Goal: Task Accomplishment & Management: Use online tool/utility

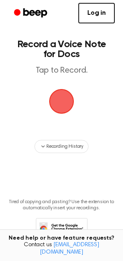
click at [74, 95] on span "button" at bounding box center [61, 101] width 25 height 25
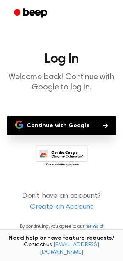
click at [28, 130] on button "Continue with Google" at bounding box center [61, 126] width 109 height 20
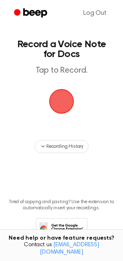
click at [65, 102] on span "button" at bounding box center [62, 101] width 27 height 27
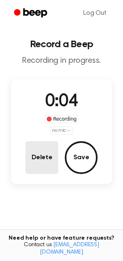
click at [35, 144] on button "Delete" at bounding box center [41, 157] width 33 height 33
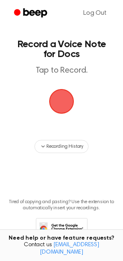
click at [56, 103] on span "button" at bounding box center [62, 102] width 28 height 28
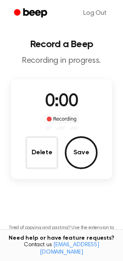
click at [56, 103] on span "0:00" at bounding box center [61, 101] width 33 height 17
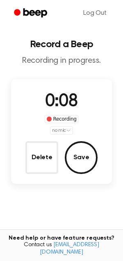
click at [67, 133] on html "Log Out Record a Beep Recording in progress. 0:08 Recording no mic Delete Save …" at bounding box center [61, 160] width 123 height 321
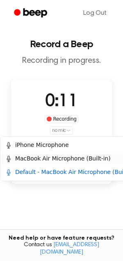
click at [56, 162] on div "MacBook Air Microphone (Built-in)" at bounding box center [57, 159] width 105 height 9
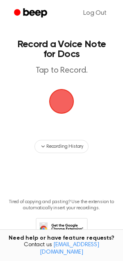
click at [59, 104] on span "button" at bounding box center [61, 101] width 25 height 25
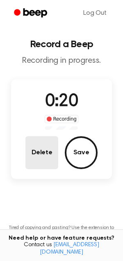
click at [51, 152] on button "Delete" at bounding box center [41, 152] width 33 height 33
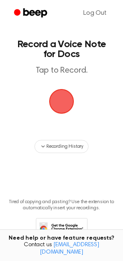
click at [74, 89] on span "button" at bounding box center [61, 101] width 25 height 25
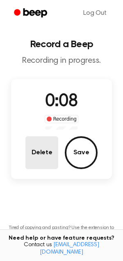
click at [44, 157] on button "Delete" at bounding box center [41, 152] width 33 height 33
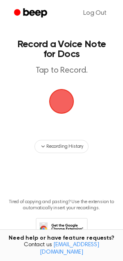
click at [58, 102] on span "button" at bounding box center [61, 101] width 25 height 25
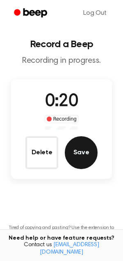
click at [79, 141] on button "Save" at bounding box center [81, 152] width 33 height 33
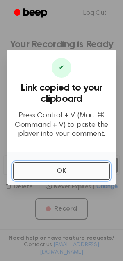
click at [35, 167] on button "OK" at bounding box center [61, 171] width 97 height 18
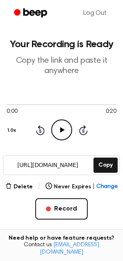
click at [65, 138] on icon "Play Audio" at bounding box center [61, 130] width 21 height 21
click at [22, 107] on div "0:00 0:20" at bounding box center [62, 108] width 110 height 15
drag, startPoint x: 9, startPoint y: 106, endPoint x: 25, endPoint y: 106, distance: 15.6
click at [25, 106] on div at bounding box center [62, 104] width 110 height 7
drag, startPoint x: 5, startPoint y: 103, endPoint x: 39, endPoint y: 105, distance: 33.8
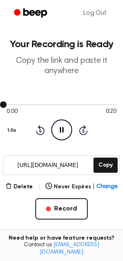
click at [39, 105] on div at bounding box center [62, 104] width 110 height 7
click at [74, 127] on div "Rewind 5 seconds Pause Audio Skip 5 seconds" at bounding box center [62, 130] width 52 height 21
click at [86, 127] on icon "Skip 5 seconds" at bounding box center [83, 130] width 9 height 11
click at [21, 187] on button "Delete" at bounding box center [19, 187] width 28 height 9
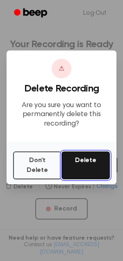
click at [103, 164] on button "Delete" at bounding box center [86, 166] width 49 height 28
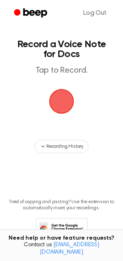
click at [52, 102] on span "button" at bounding box center [61, 101] width 23 height 23
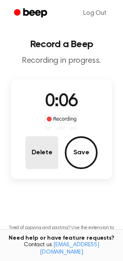
click at [47, 148] on button "Delete" at bounding box center [41, 152] width 33 height 33
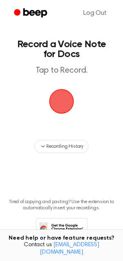
click at [57, 112] on span "button" at bounding box center [61, 101] width 23 height 23
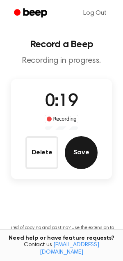
click at [89, 153] on button "Save" at bounding box center [81, 152] width 33 height 33
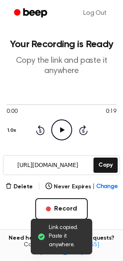
click at [58, 126] on icon "Play Audio" at bounding box center [61, 130] width 21 height 21
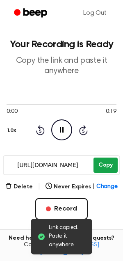
click at [100, 169] on button "Copy" at bounding box center [106, 165] width 24 height 15
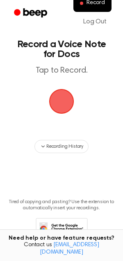
click at [66, 105] on span "button" at bounding box center [61, 101] width 23 height 23
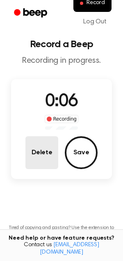
click at [35, 158] on button "Delete" at bounding box center [41, 152] width 33 height 33
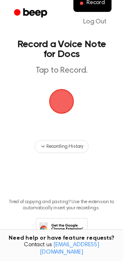
click at [54, 108] on span "button" at bounding box center [61, 101] width 23 height 23
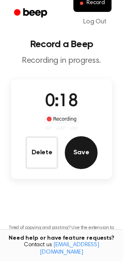
click at [78, 153] on button "Save" at bounding box center [81, 152] width 33 height 33
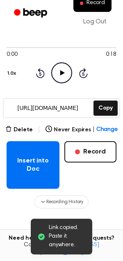
scroll to position [62, 0]
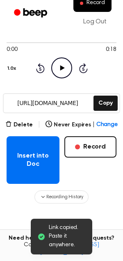
click at [21, 130] on div "Delete | Never Expires | Change Insert into Doc Record" at bounding box center [62, 152] width 110 height 64
click at [20, 125] on button "Delete" at bounding box center [19, 125] width 28 height 9
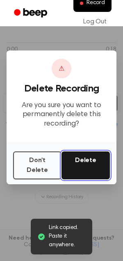
click at [83, 169] on button "Delete" at bounding box center [86, 166] width 49 height 28
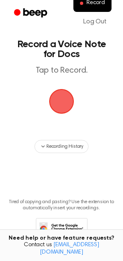
click at [64, 95] on span "button" at bounding box center [61, 101] width 23 height 23
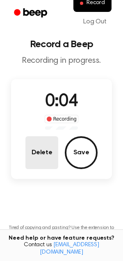
click at [34, 153] on button "Delete" at bounding box center [41, 152] width 33 height 33
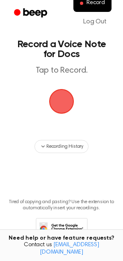
click at [61, 109] on span "button" at bounding box center [61, 101] width 23 height 23
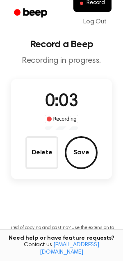
click at [43, 134] on div "0:03 Recording Delete Save" at bounding box center [61, 129] width 101 height 80
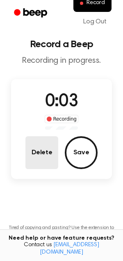
click at [43, 141] on button "Delete" at bounding box center [41, 152] width 33 height 33
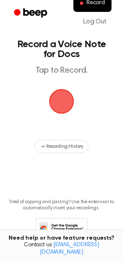
click at [53, 108] on span "button" at bounding box center [61, 101] width 23 height 23
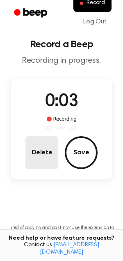
click at [45, 148] on button "Delete" at bounding box center [41, 152] width 33 height 33
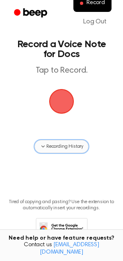
click at [46, 146] on icon "button" at bounding box center [43, 146] width 7 height 7
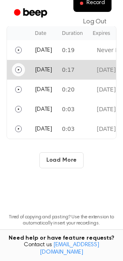
scroll to position [188, 0]
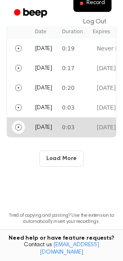
click at [22, 127] on button "Play" at bounding box center [18, 127] width 13 height 13
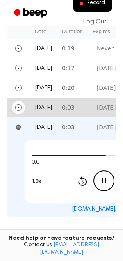
click at [17, 107] on icon "Play" at bounding box center [18, 107] width 7 height 7
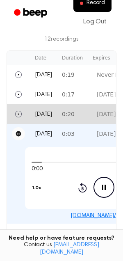
scroll to position [158, 0]
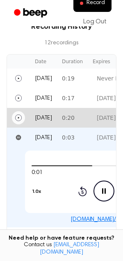
click at [21, 115] on icon "Play" at bounding box center [18, 118] width 7 height 7
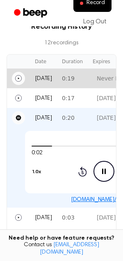
click at [21, 83] on button "Play" at bounding box center [18, 78] width 13 height 13
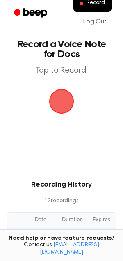
scroll to position [51, 0]
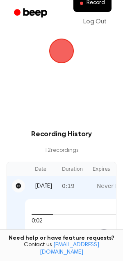
click at [20, 185] on icon "Pause" at bounding box center [18, 186] width 5 height 5
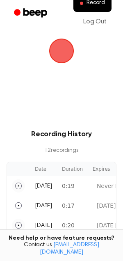
click at [62, 46] on span "button" at bounding box center [61, 51] width 25 height 25
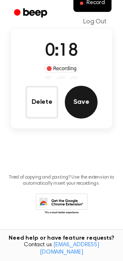
click at [90, 106] on button "Save" at bounding box center [81, 102] width 33 height 33
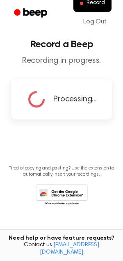
scroll to position [0, 0]
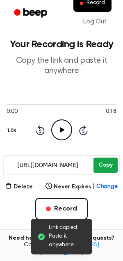
drag, startPoint x: 7, startPoint y: 166, endPoint x: 109, endPoint y: 161, distance: 101.6
click at [109, 161] on div "[URL][DOMAIN_NAME] Copy" at bounding box center [62, 165] width 118 height 20
click at [109, 162] on button "Copy" at bounding box center [106, 165] width 24 height 15
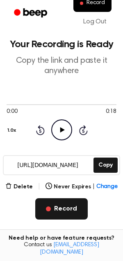
click at [48, 210] on span "button" at bounding box center [48, 209] width 5 height 5
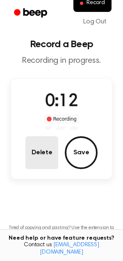
drag, startPoint x: 66, startPoint y: 110, endPoint x: 39, endPoint y: 147, distance: 46.2
click at [39, 147] on div "0:12 Recording Delete Save" at bounding box center [61, 129] width 101 height 80
click at [39, 146] on button "Delete" at bounding box center [41, 152] width 33 height 33
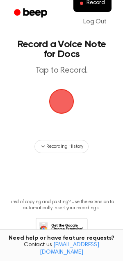
click at [51, 104] on span "button" at bounding box center [61, 101] width 23 height 23
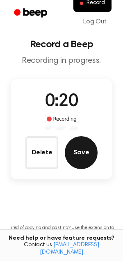
click at [79, 160] on button "Save" at bounding box center [81, 152] width 33 height 33
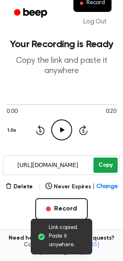
click at [99, 167] on button "Copy" at bounding box center [106, 165] width 24 height 15
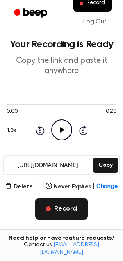
click at [47, 208] on span "button" at bounding box center [48, 209] width 5 height 5
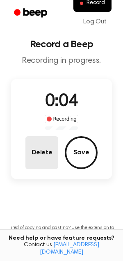
click at [51, 154] on button "Delete" at bounding box center [41, 152] width 33 height 33
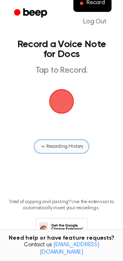
click at [50, 150] on span "Recording History" at bounding box center [64, 146] width 37 height 7
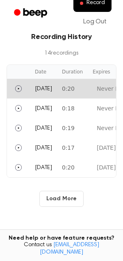
scroll to position [152, 0]
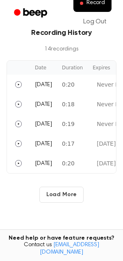
click at [49, 193] on button "Load More" at bounding box center [61, 195] width 45 height 16
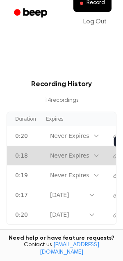
scroll to position [0, 0]
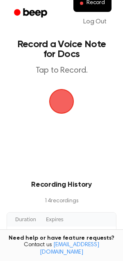
click at [54, 104] on span "button" at bounding box center [61, 101] width 25 height 25
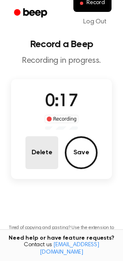
click at [37, 165] on button "Delete" at bounding box center [41, 152] width 33 height 33
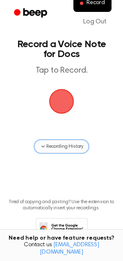
click at [52, 145] on span "Recording History" at bounding box center [64, 146] width 37 height 7
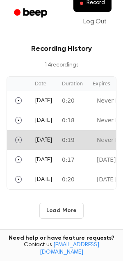
scroll to position [142, 0]
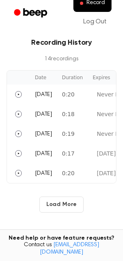
click at [52, 198] on button "Load More" at bounding box center [61, 205] width 45 height 16
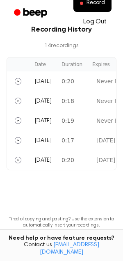
scroll to position [0, 0]
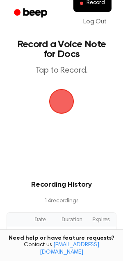
click at [61, 92] on span "button" at bounding box center [61, 101] width 23 height 23
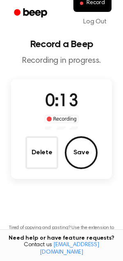
click at [24, 144] on div "0:13 Recording Delete Save" at bounding box center [61, 129] width 101 height 80
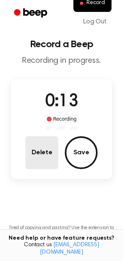
click at [31, 150] on button "Delete" at bounding box center [41, 152] width 33 height 33
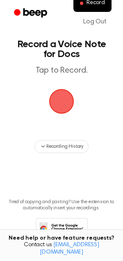
click at [67, 104] on span "button" at bounding box center [61, 101] width 23 height 23
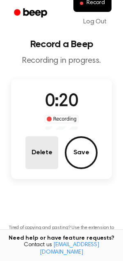
click at [40, 146] on button "Delete" at bounding box center [41, 152] width 33 height 33
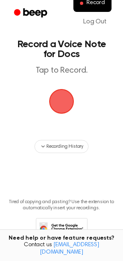
click at [56, 106] on span "button" at bounding box center [61, 101] width 23 height 23
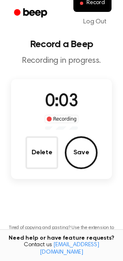
click at [25, 199] on main "Record a Beep Recording in progress. 0:03 Recording Delete Save Tired of copyin…" at bounding box center [61, 145] width 123 height 290
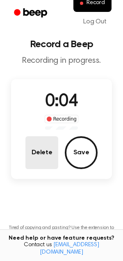
click at [35, 147] on button "Delete" at bounding box center [41, 152] width 33 height 33
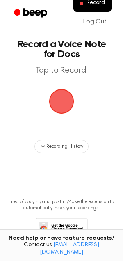
click at [57, 90] on span "button" at bounding box center [61, 101] width 23 height 23
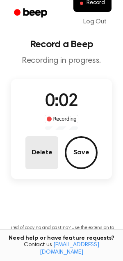
click at [45, 150] on button "Delete" at bounding box center [41, 152] width 33 height 33
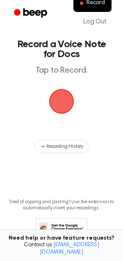
click at [61, 107] on span "button" at bounding box center [61, 101] width 23 height 23
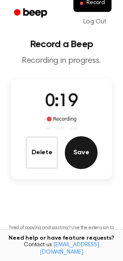
click at [74, 149] on button "Save" at bounding box center [81, 152] width 33 height 33
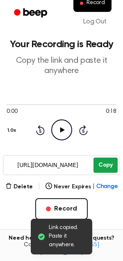
click at [103, 164] on button "Copy" at bounding box center [106, 165] width 24 height 15
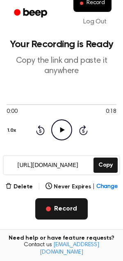
click at [58, 203] on button "Record" at bounding box center [61, 209] width 52 height 21
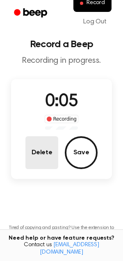
click at [48, 166] on button "Delete" at bounding box center [41, 152] width 33 height 33
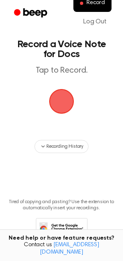
click at [57, 105] on span "button" at bounding box center [61, 101] width 23 height 23
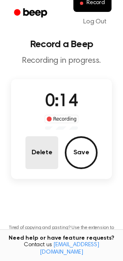
click at [50, 143] on button "Delete" at bounding box center [41, 152] width 33 height 33
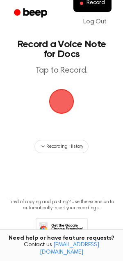
click at [62, 98] on span "button" at bounding box center [61, 101] width 23 height 23
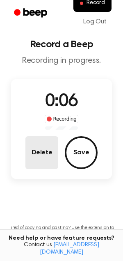
click at [38, 153] on button "Delete" at bounding box center [41, 152] width 33 height 33
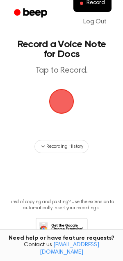
click at [73, 96] on span "button" at bounding box center [61, 101] width 23 height 23
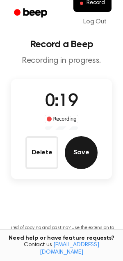
click at [80, 154] on button "Save" at bounding box center [81, 152] width 33 height 33
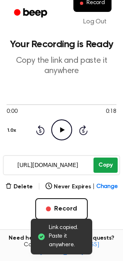
click at [106, 162] on button "Copy" at bounding box center [106, 165] width 24 height 15
